Goal: Transaction & Acquisition: Purchase product/service

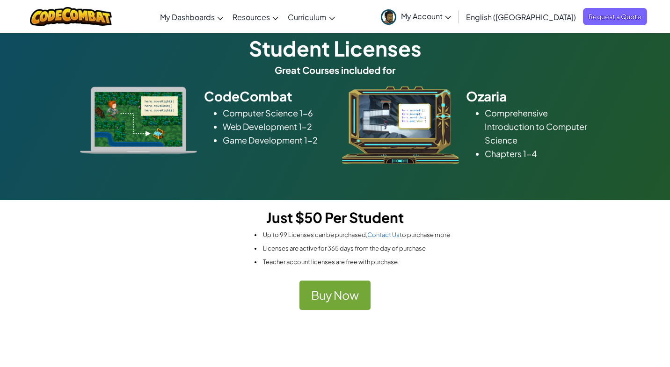
scroll to position [46, 0]
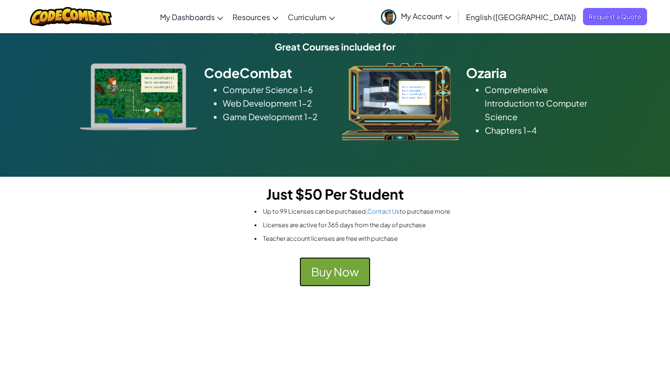
click at [340, 281] on button "Buy Now" at bounding box center [334, 271] width 71 height 29
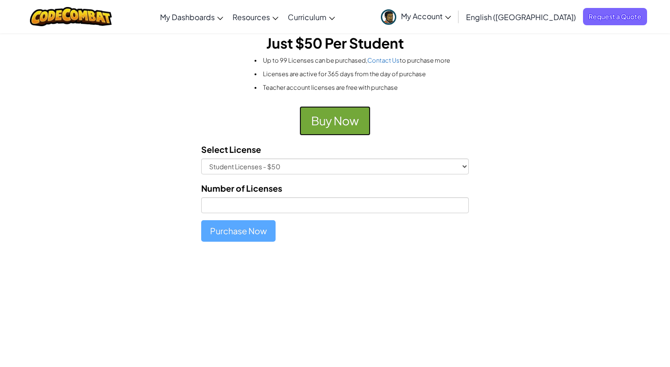
scroll to position [217, 0]
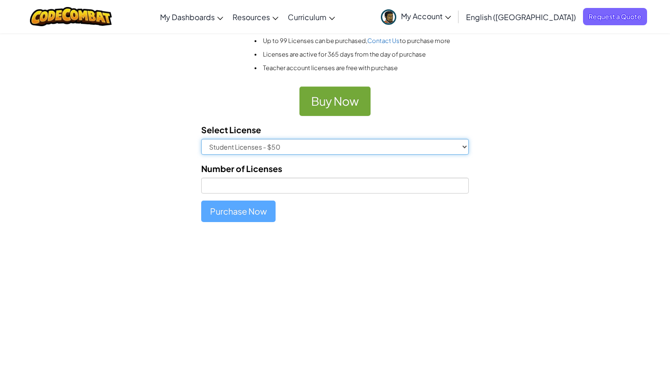
click at [463, 150] on select "Student Licenses - $50" at bounding box center [335, 147] width 268 height 16
click at [201, 139] on select "Student Licenses - $50" at bounding box center [335, 147] width 268 height 16
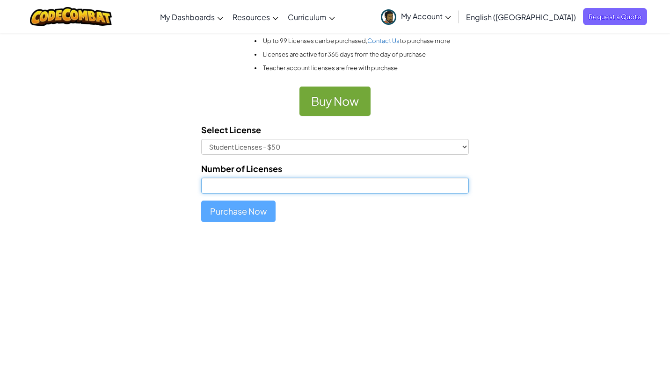
click at [393, 190] on input "Number of Licenses" at bounding box center [335, 186] width 268 height 16
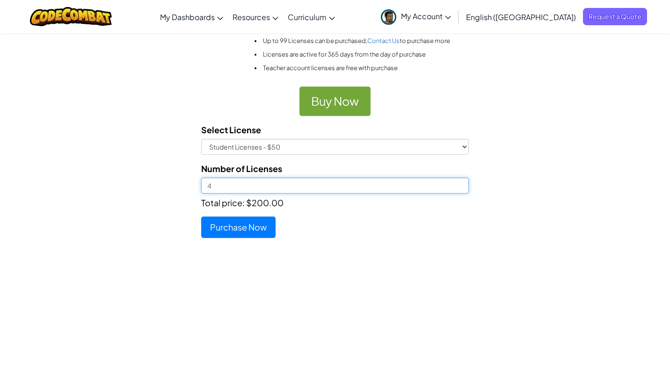
type input "4"
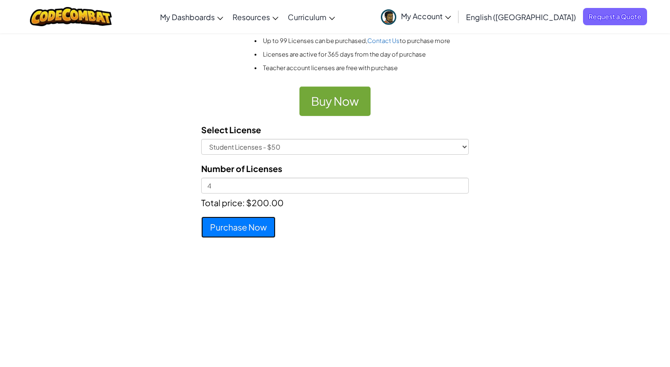
click at [264, 234] on button "Purchase Now" at bounding box center [238, 228] width 74 height 22
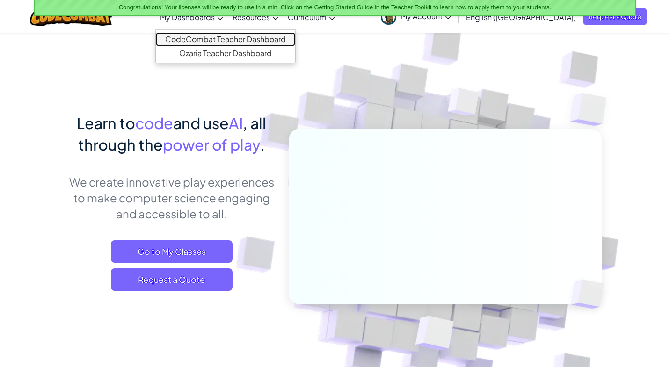
click at [248, 41] on link "CodeCombat Teacher Dashboard" at bounding box center [225, 39] width 139 height 14
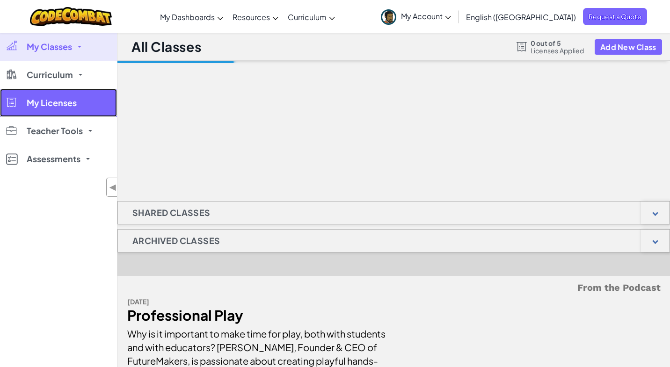
click at [68, 109] on link "My Licenses" at bounding box center [58, 103] width 117 height 28
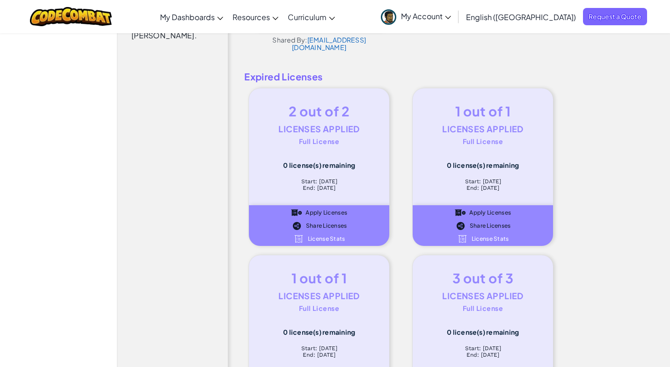
scroll to position [392, 0]
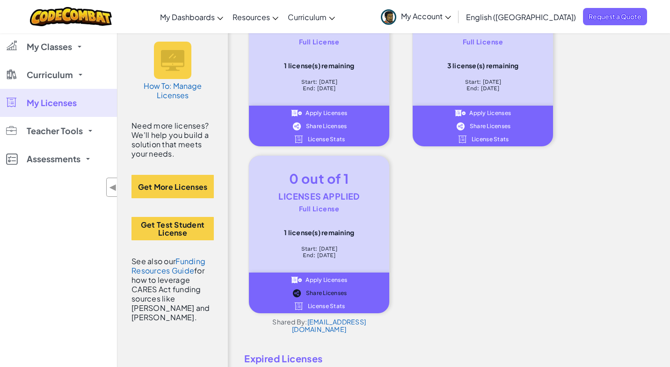
scroll to position [1, 0]
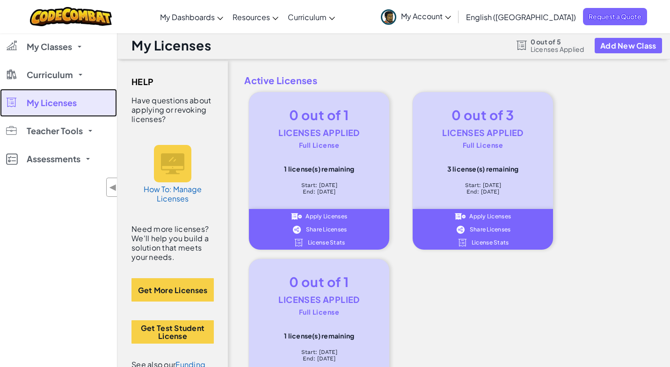
click at [45, 105] on span "My Licenses" at bounding box center [52, 103] width 50 height 8
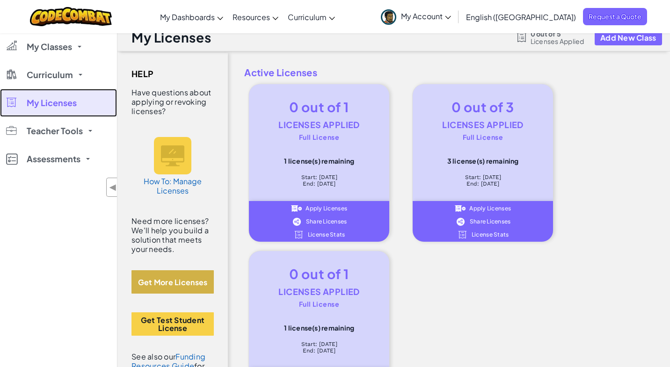
scroll to position [0, 0]
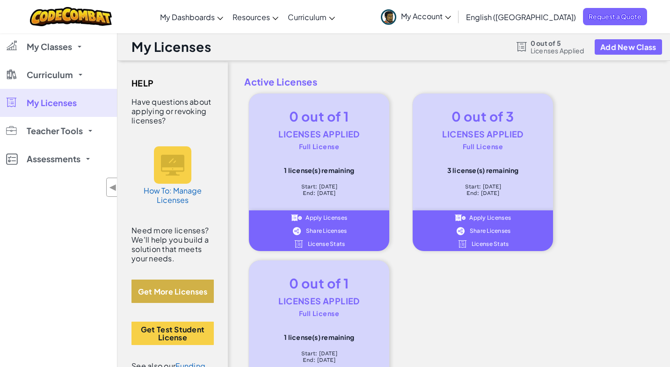
click at [189, 282] on button "Get More Licenses" at bounding box center [172, 291] width 82 height 23
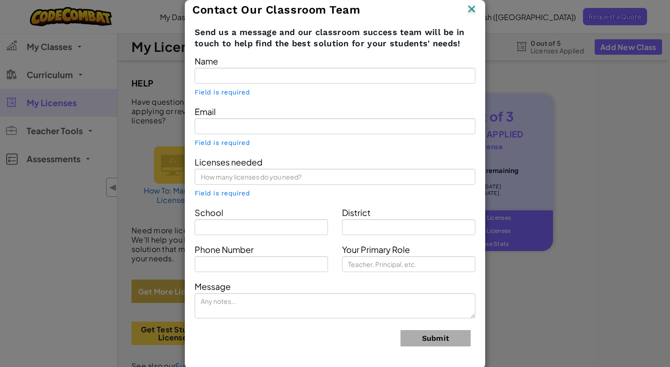
type input "Joe Man"
type input "[PERSON_NAME][EMAIL_ADDRESS][DOMAIN_NAME]"
type input "Cobo Academy"
type input "Wan Chai"
type input "+85291410042"
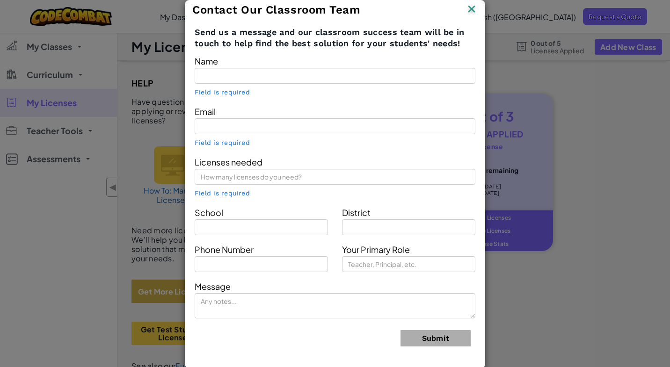
type input "Teacher"
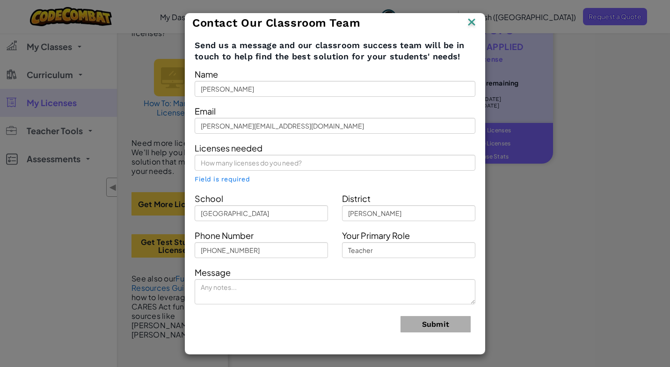
scroll to position [100, 0]
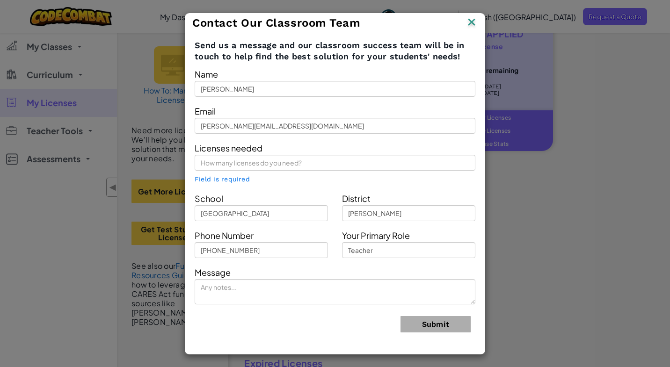
click at [471, 23] on img at bounding box center [472, 23] width 12 height 14
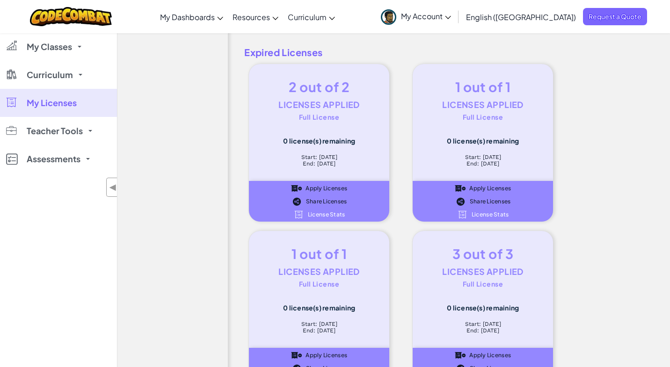
scroll to position [414, 0]
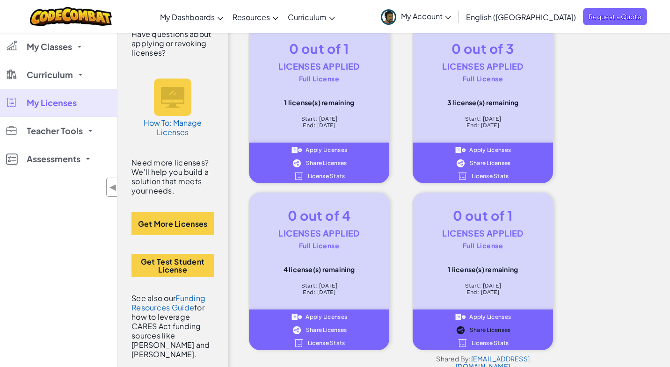
scroll to position [77, 0]
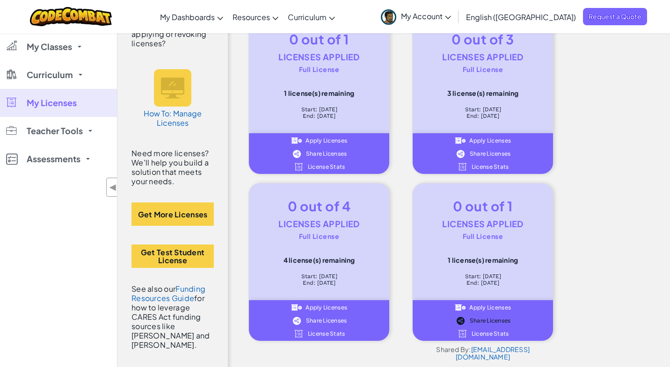
click at [343, 321] on span "Share Licenses" at bounding box center [326, 321] width 41 height 6
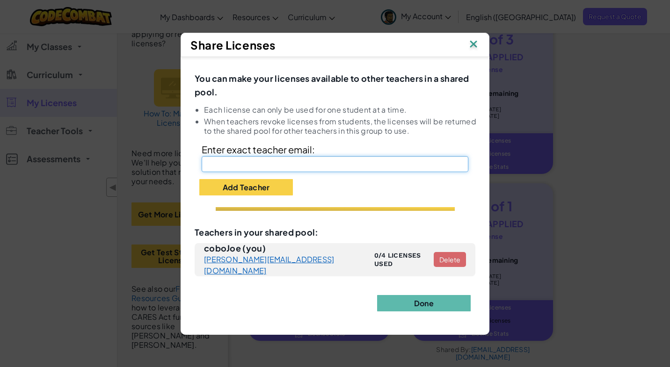
click at [320, 163] on input "text" at bounding box center [335, 164] width 267 height 16
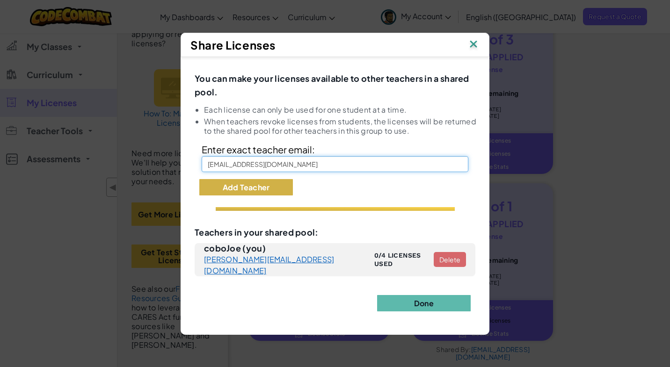
type input "[EMAIL_ADDRESS][DOMAIN_NAME]"
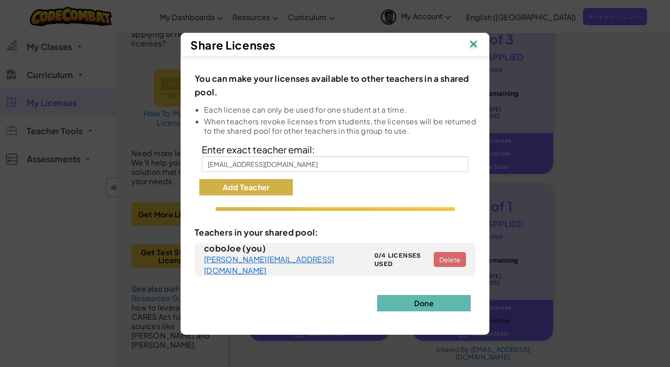
click at [267, 192] on button "Add Teacher" at bounding box center [246, 187] width 94 height 16
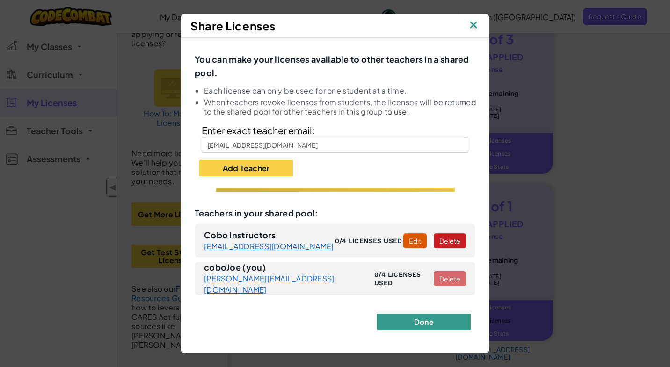
click at [414, 327] on button "Done" at bounding box center [424, 322] width 94 height 16
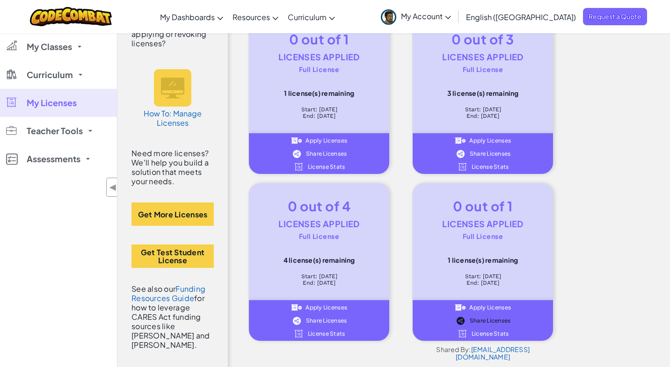
click at [471, 157] on div "Share Licenses" at bounding box center [482, 154] width 59 height 8
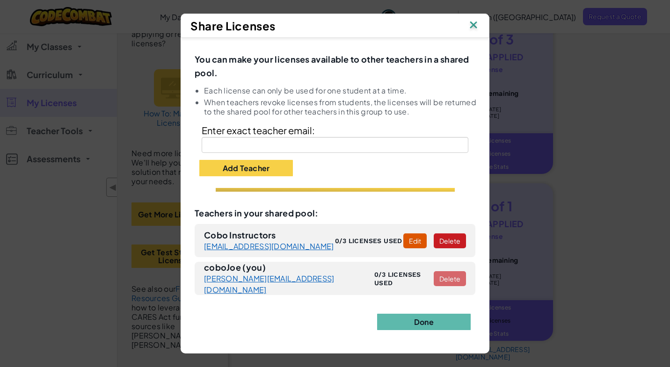
click at [475, 24] on img at bounding box center [473, 26] width 12 height 14
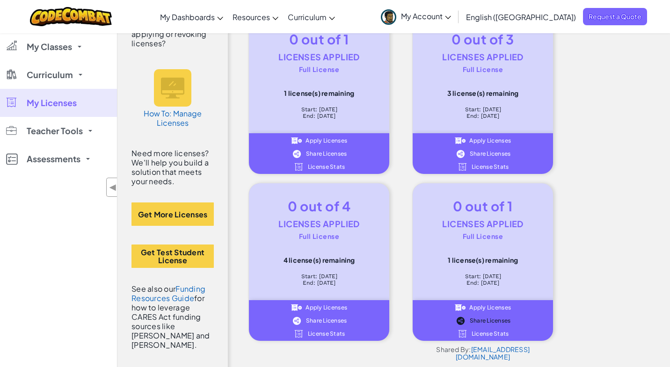
click at [331, 154] on span "Share Licenses" at bounding box center [326, 154] width 41 height 6
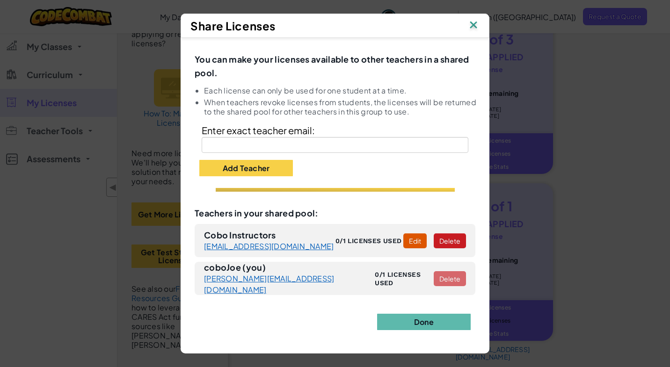
click at [472, 26] on img at bounding box center [473, 26] width 12 height 14
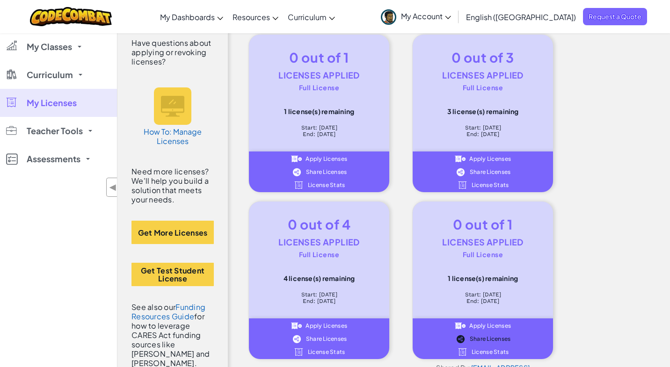
scroll to position [58, 0]
